Goal: Task Accomplishment & Management: Manage account settings

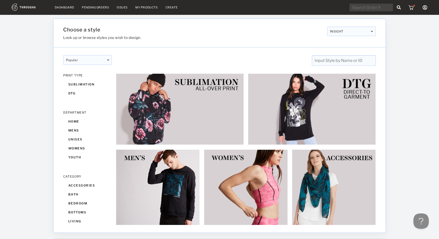
click at [370, 9] on input "text" at bounding box center [370, 8] width 43 height 8
paste input "INS6468"
type input "INS6468"
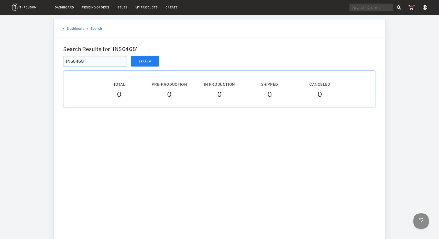
click at [94, 61] on input "INS6468" at bounding box center [95, 61] width 64 height 10
click at [138, 61] on button "Search" at bounding box center [145, 61] width 28 height 10
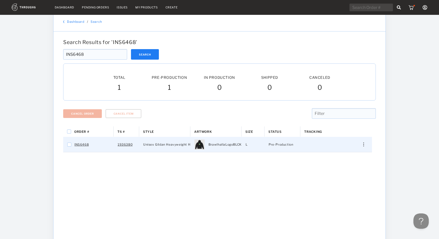
scroll to position [8, 0]
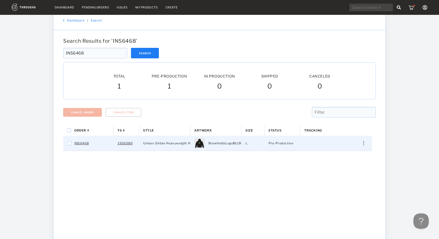
click at [365, 142] on div "Press SPACE to select this row." at bounding box center [361, 143] width 12 height 4
click at [341, 203] on span "Cancel Item" at bounding box center [338, 202] width 19 height 7
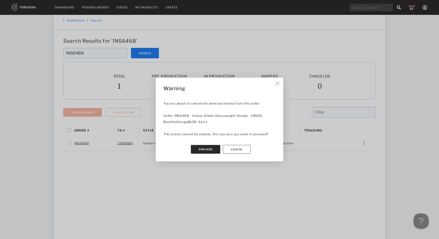
click at [215, 148] on button "Proceed" at bounding box center [206, 149] width 30 height 9
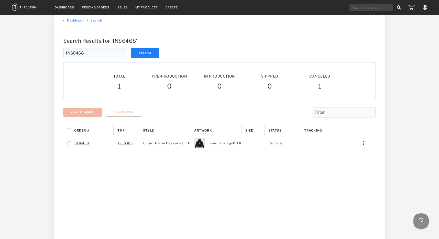
click at [60, 6] on link "Dashboard" at bounding box center [64, 8] width 19 height 4
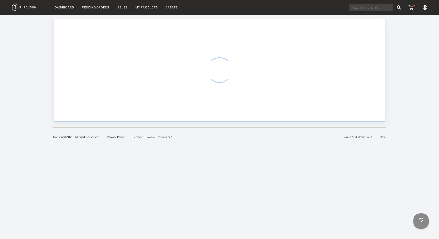
select select "8"
select select "2025"
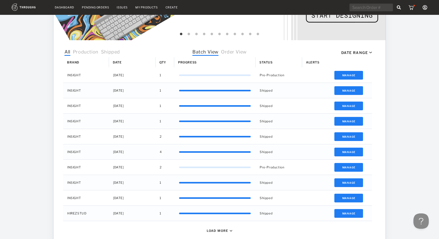
scroll to position [141, 0]
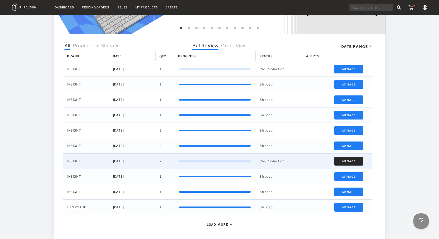
click at [352, 160] on button "Manage" at bounding box center [348, 161] width 29 height 9
